Goal: Navigation & Orientation: Go to known website

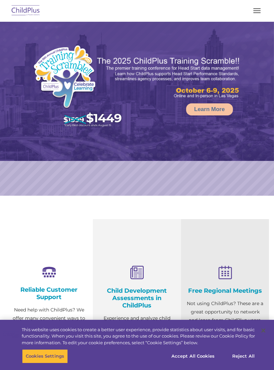
select select "MEDIUM"
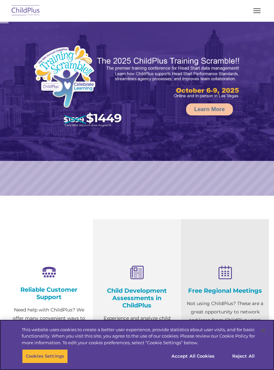
click at [251, 15] on button "button" at bounding box center [257, 10] width 14 height 11
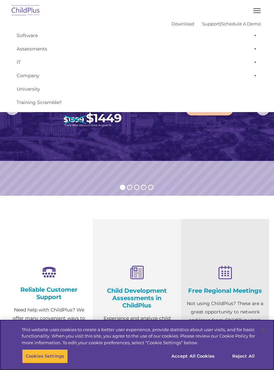
click at [194, 353] on button "Accept All Cookies" at bounding box center [193, 356] width 51 height 14
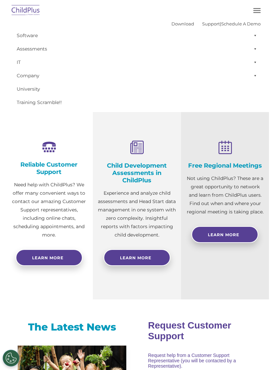
scroll to position [111, 0]
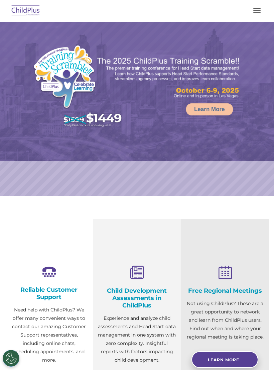
select select "MEDIUM"
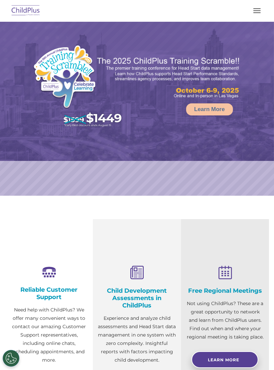
select select "MEDIUM"
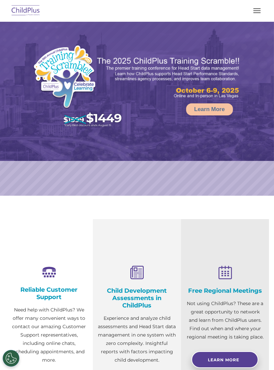
select select "MEDIUM"
